Goal: Find specific page/section

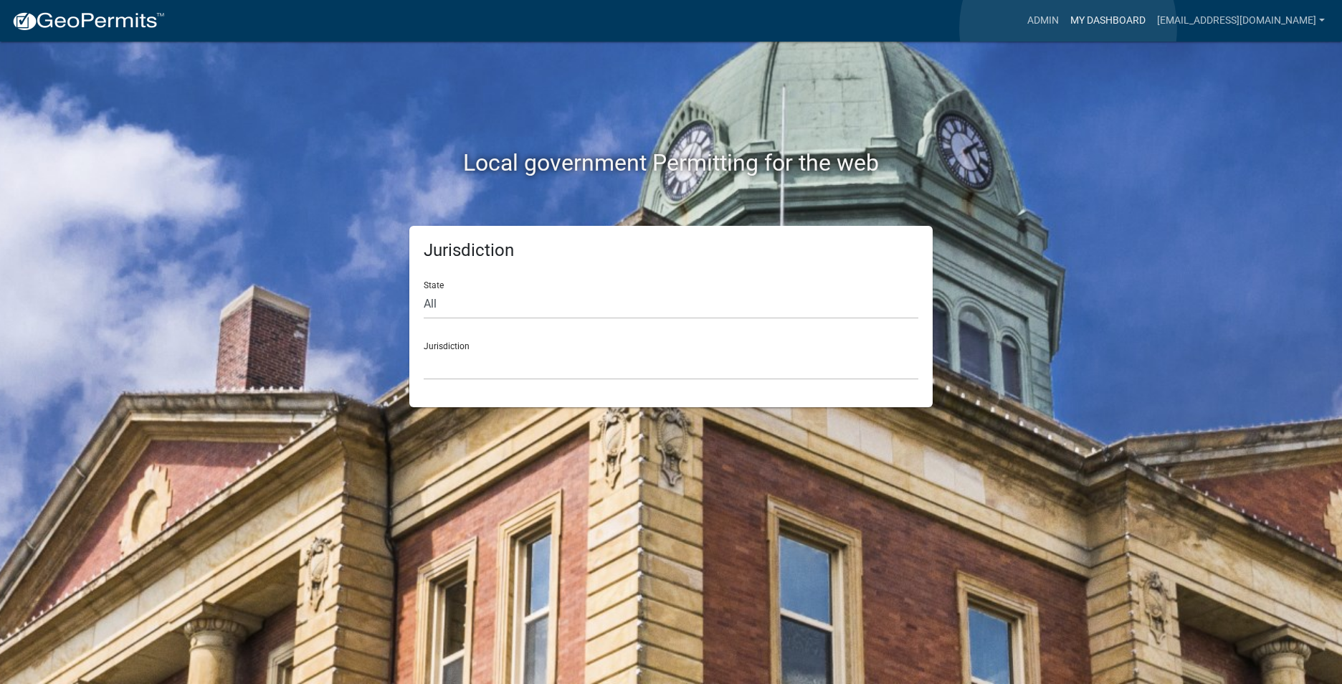
click at [1068, 28] on link "My Dashboard" at bounding box center [1108, 20] width 87 height 27
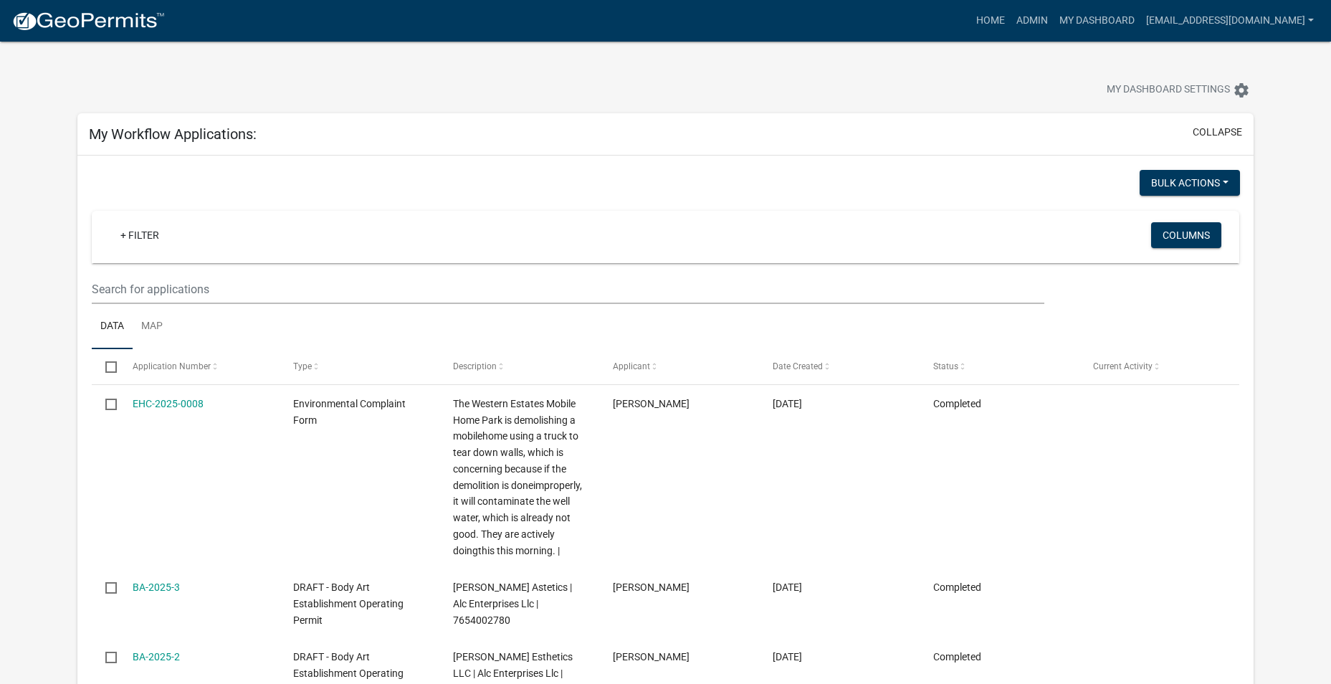
click at [1012, 27] on link "Admin" at bounding box center [1032, 20] width 43 height 27
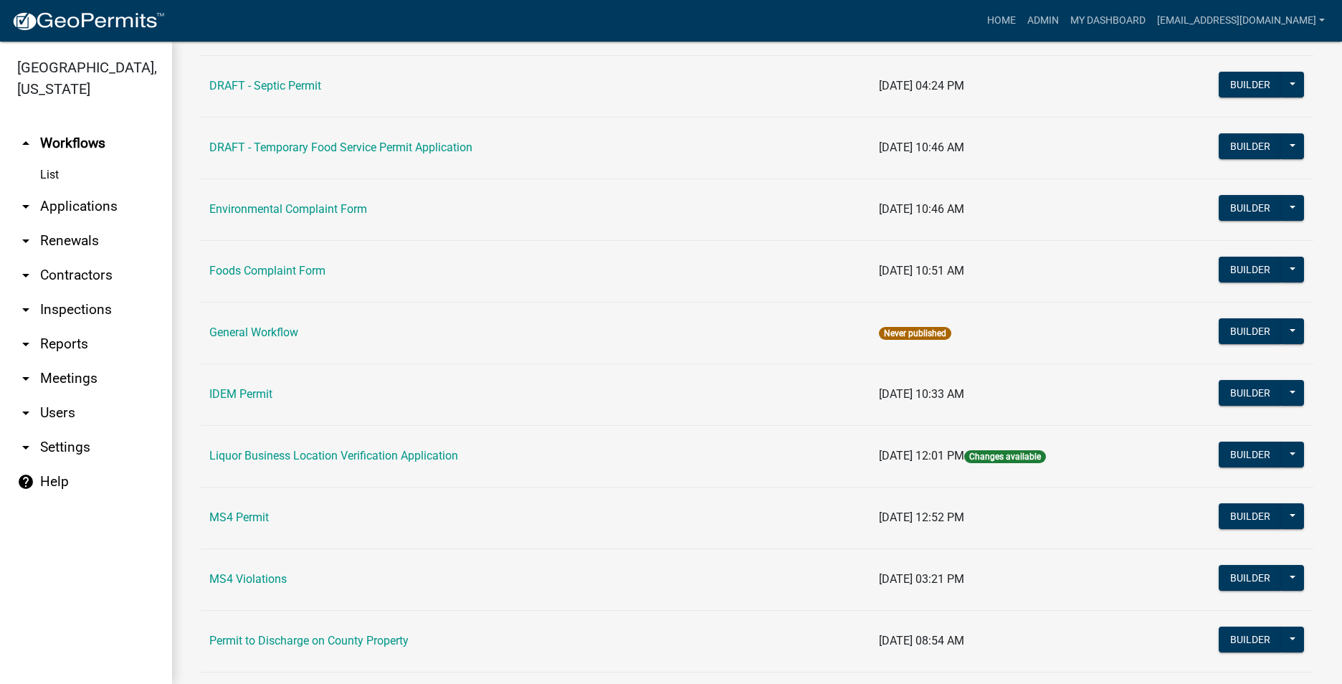
scroll to position [1146, 0]
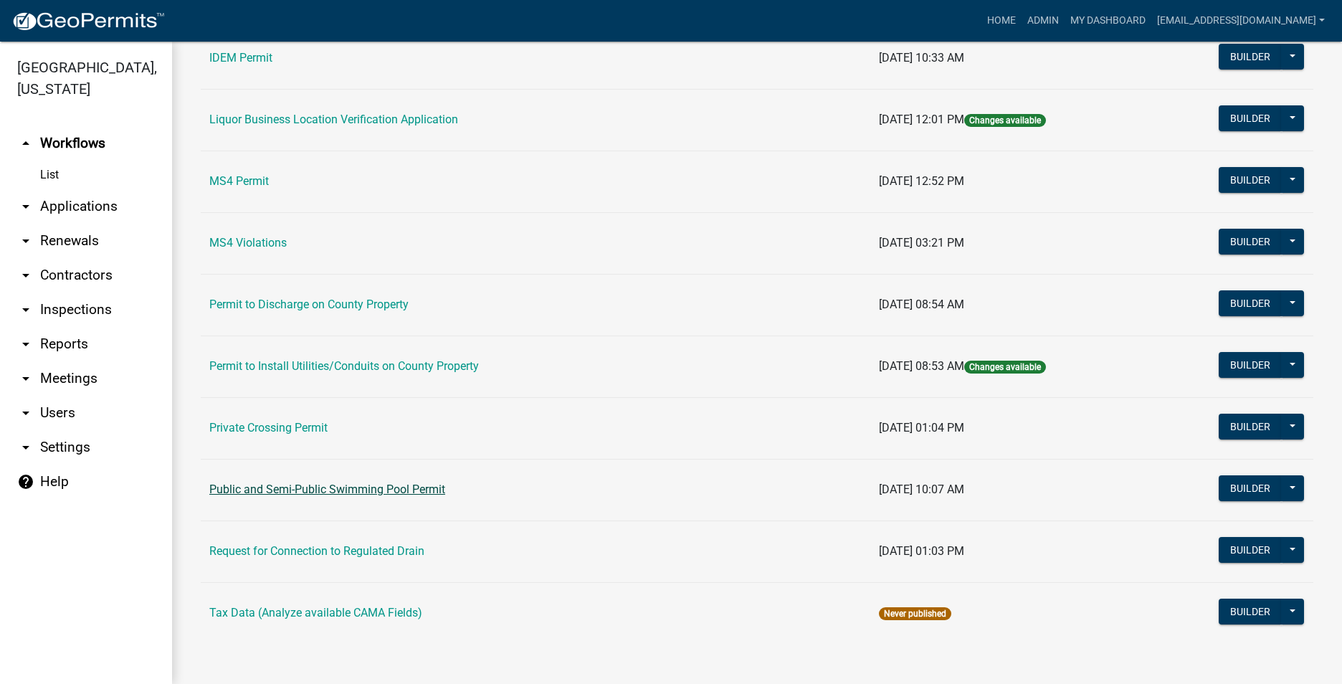
click at [413, 492] on link "Public and Semi-Public Swimming Pool Permit" at bounding box center [327, 490] width 236 height 14
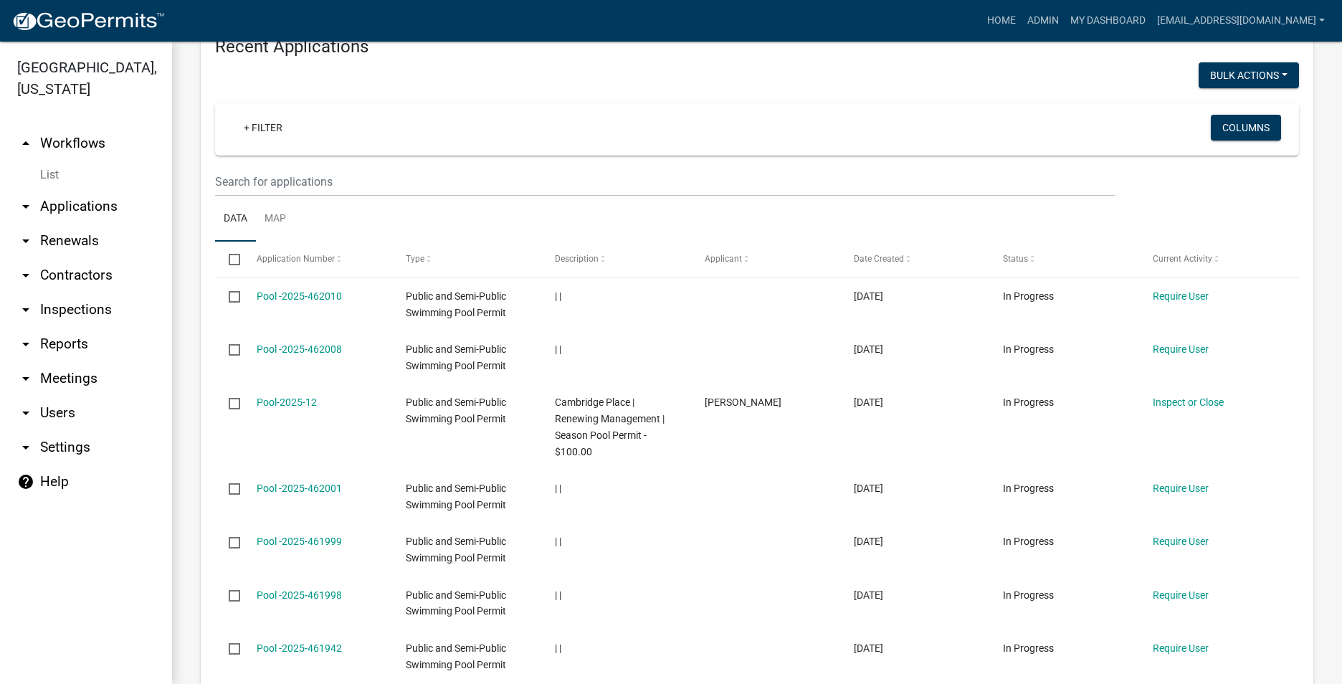
scroll to position [717, 0]
